Goal: Entertainment & Leisure: Consume media (video, audio)

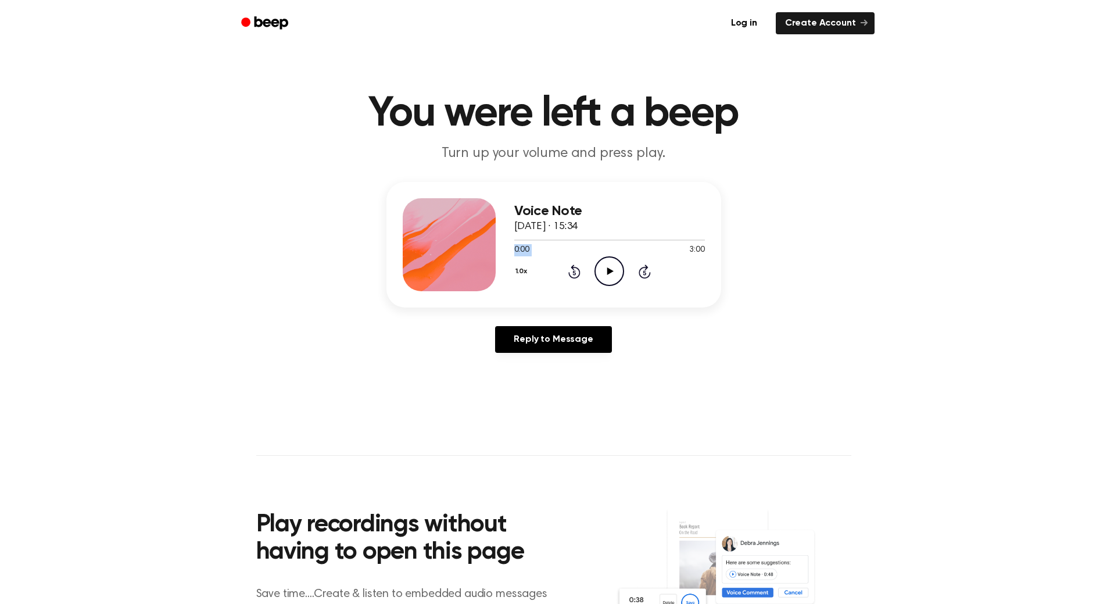
drag, startPoint x: 513, startPoint y: 238, endPoint x: 658, endPoint y: 235, distance: 144.8
click at [685, 248] on div "0:00 3:00 Your browser does not support the [object Object] element." at bounding box center [609, 246] width 191 height 22
click at [616, 262] on icon "Play Audio" at bounding box center [610, 271] width 30 height 30
drag, startPoint x: 511, startPoint y: 238, endPoint x: 625, endPoint y: 244, distance: 114.6
click at [625, 244] on div at bounding box center [609, 239] width 191 height 9
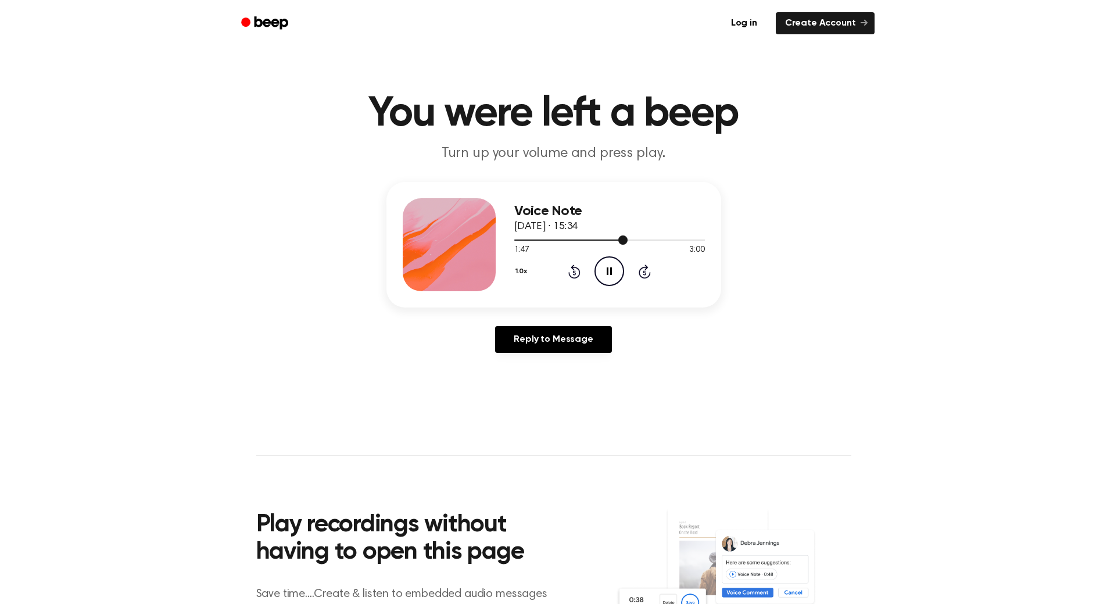
click at [695, 239] on div at bounding box center [609, 239] width 191 height 9
click at [606, 272] on icon "Play Audio" at bounding box center [610, 271] width 30 height 30
click at [612, 269] on icon at bounding box center [609, 271] width 5 height 8
